Goal: Navigation & Orientation: Go to known website

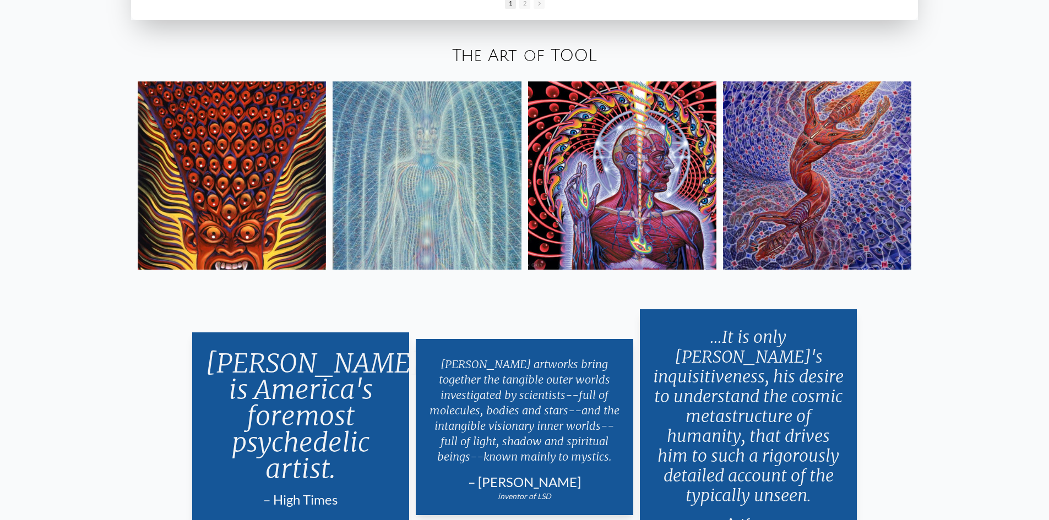
scroll to position [2257, 0]
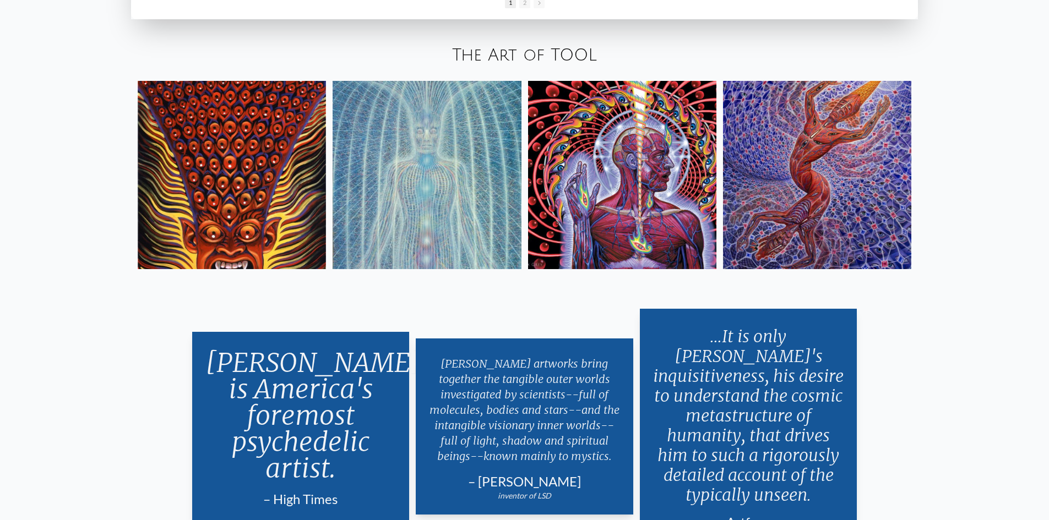
click at [591, 206] on img at bounding box center [622, 175] width 188 height 188
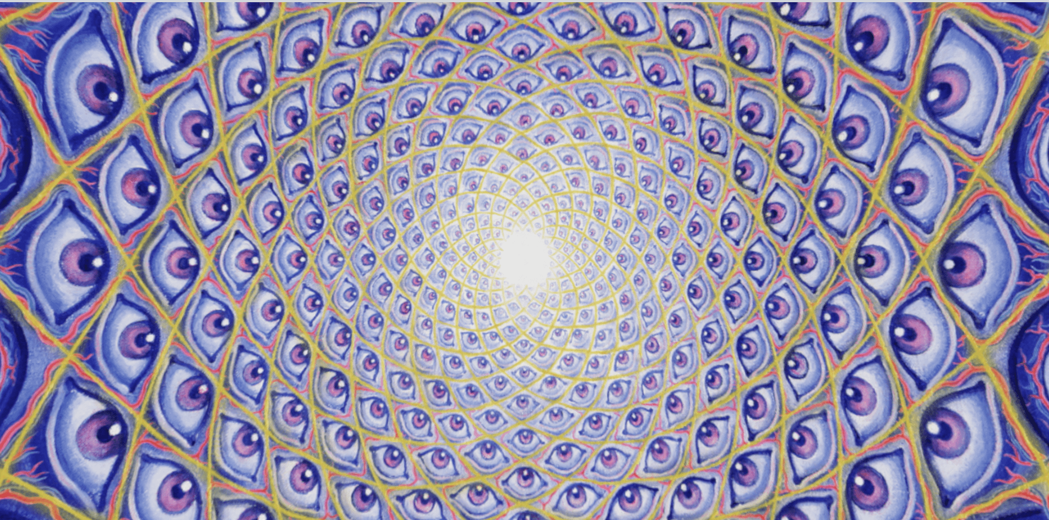
scroll to position [0, 0]
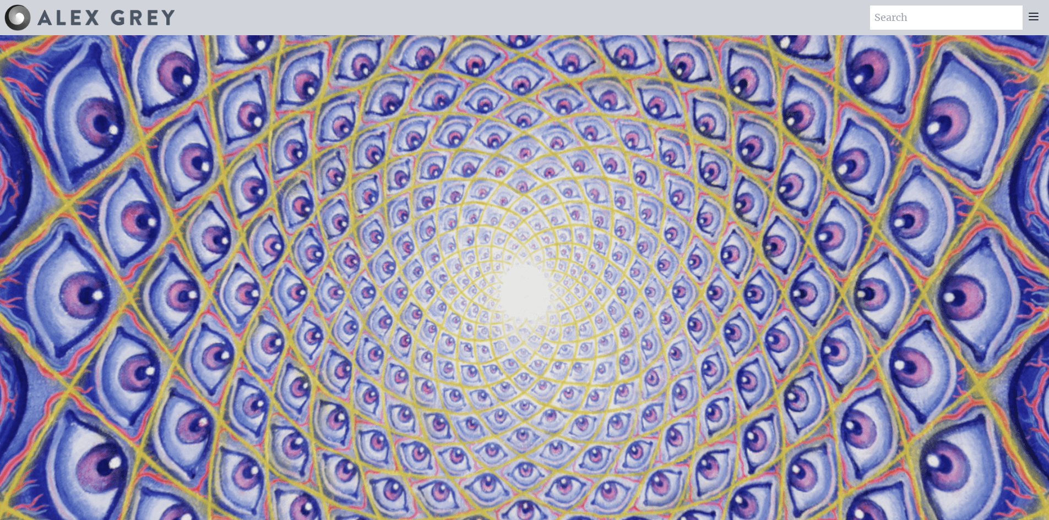
click at [61, 16] on img at bounding box center [105, 17] width 137 height 15
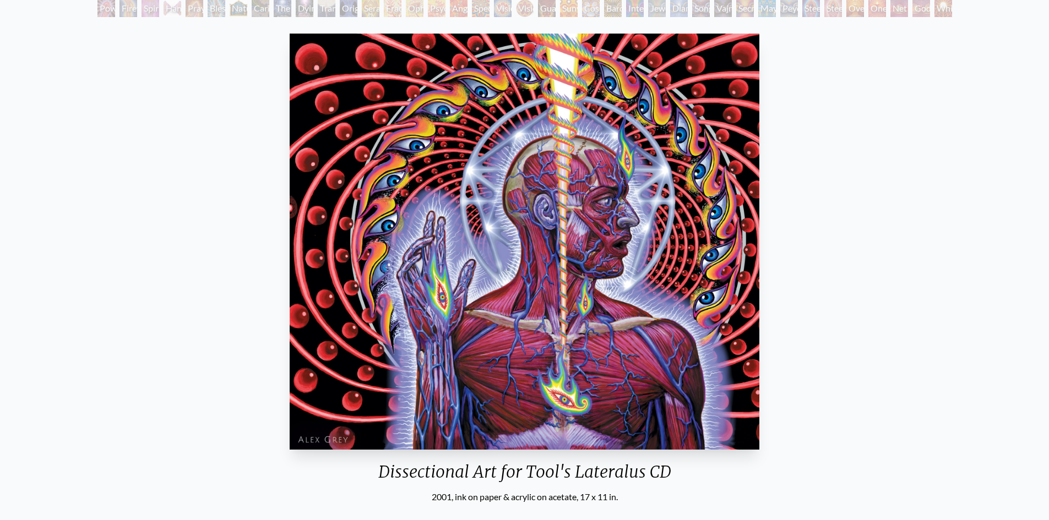
scroll to position [110, 0]
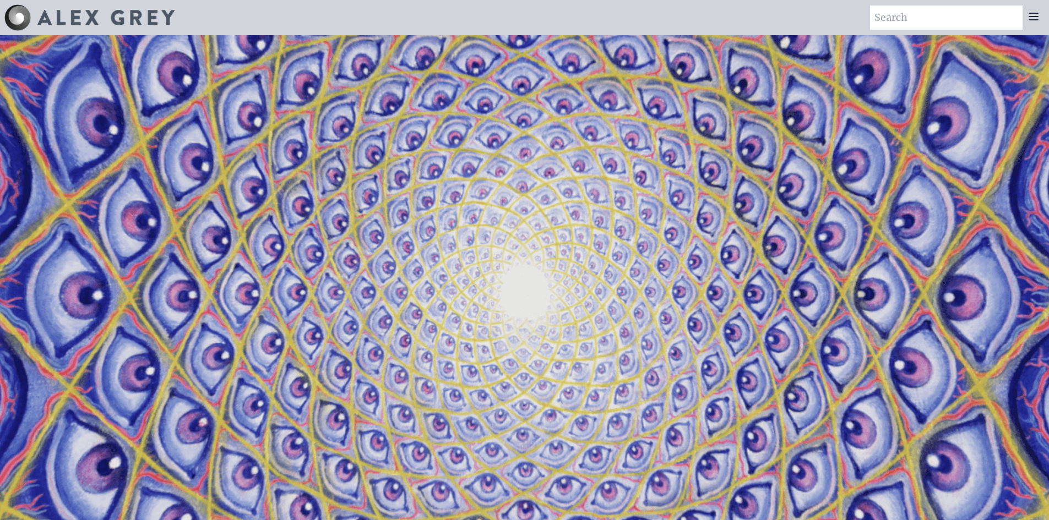
click at [21, 19] on img at bounding box center [17, 17] width 26 height 26
